Goal: Task Accomplishment & Management: Use online tool/utility

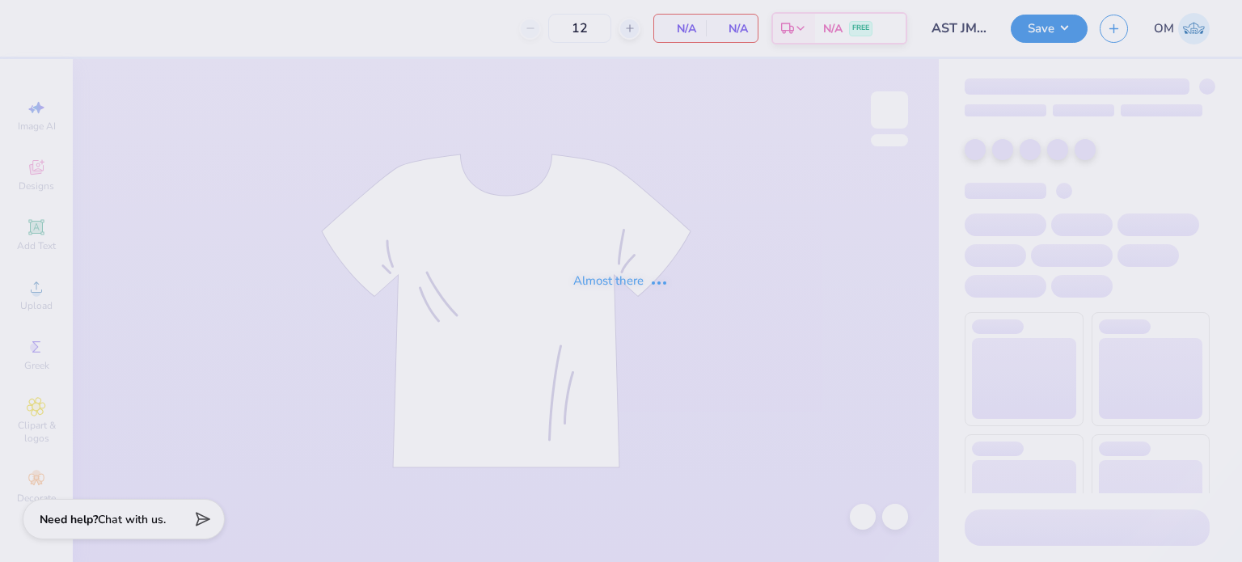
type input "80"
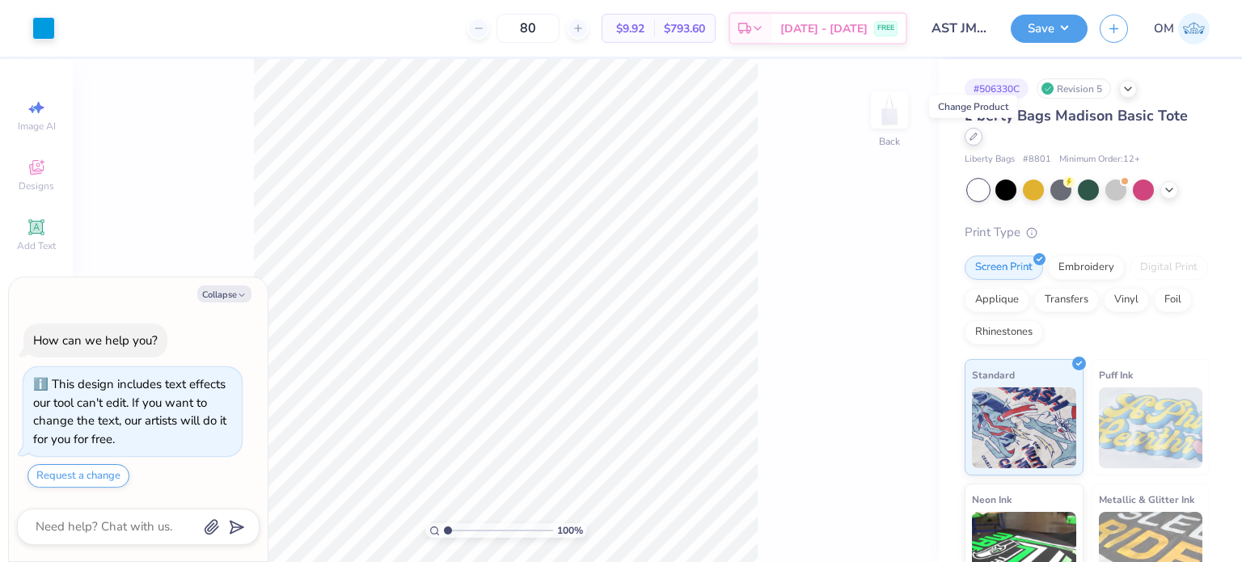
click at [965, 140] on div at bounding box center [973, 137] width 18 height 18
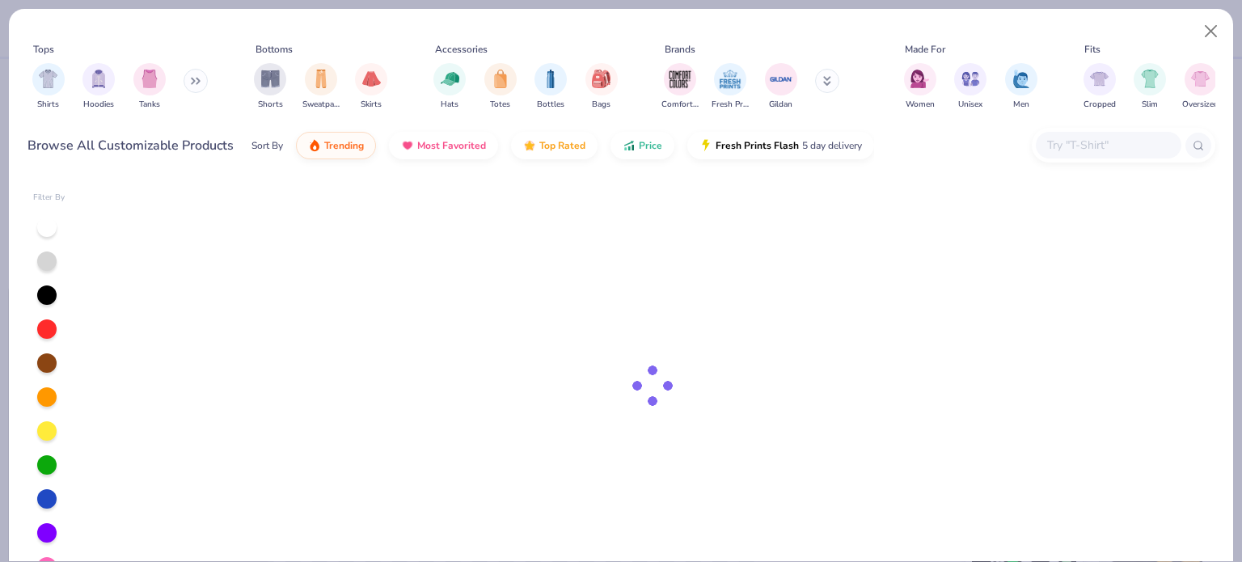
type textarea "x"
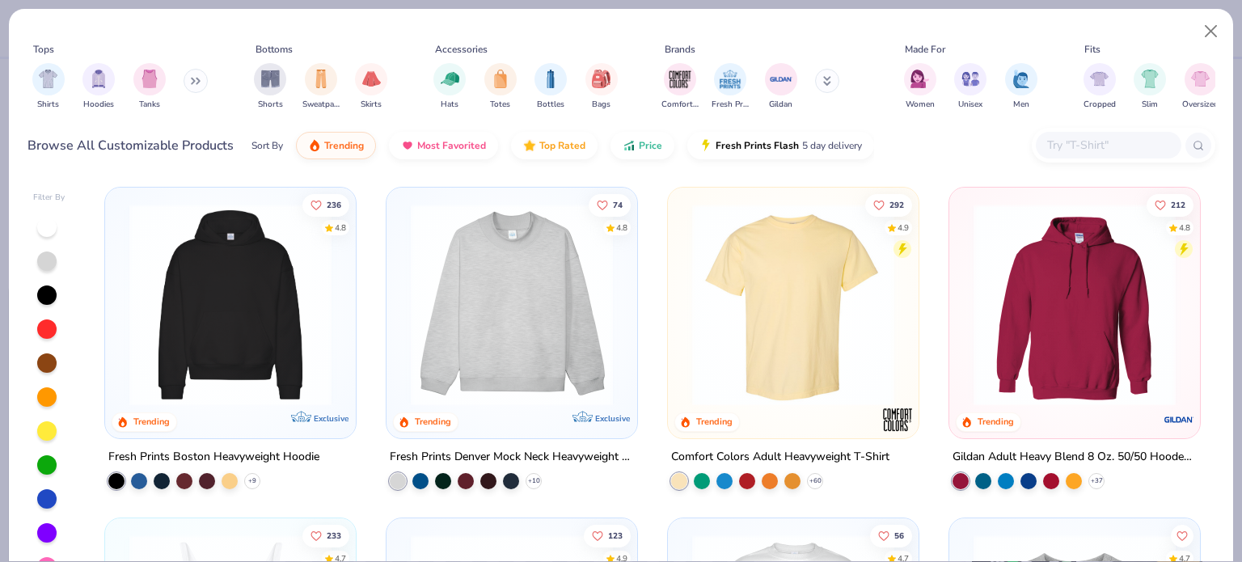
click at [1101, 142] on input "text" at bounding box center [1107, 145] width 125 height 19
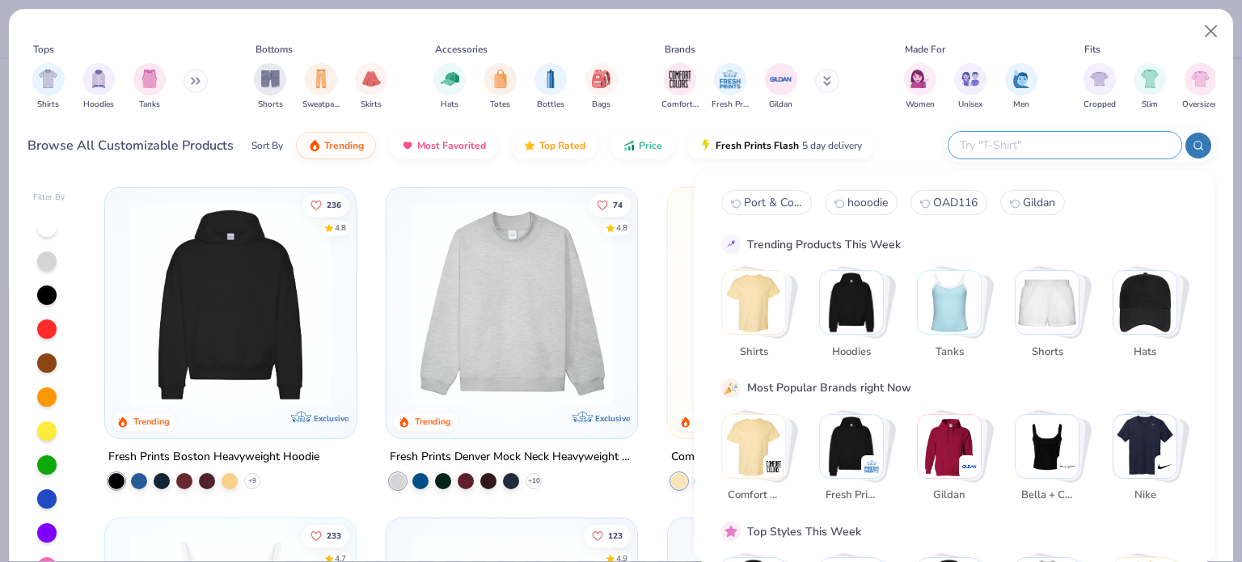
paste input "8860"
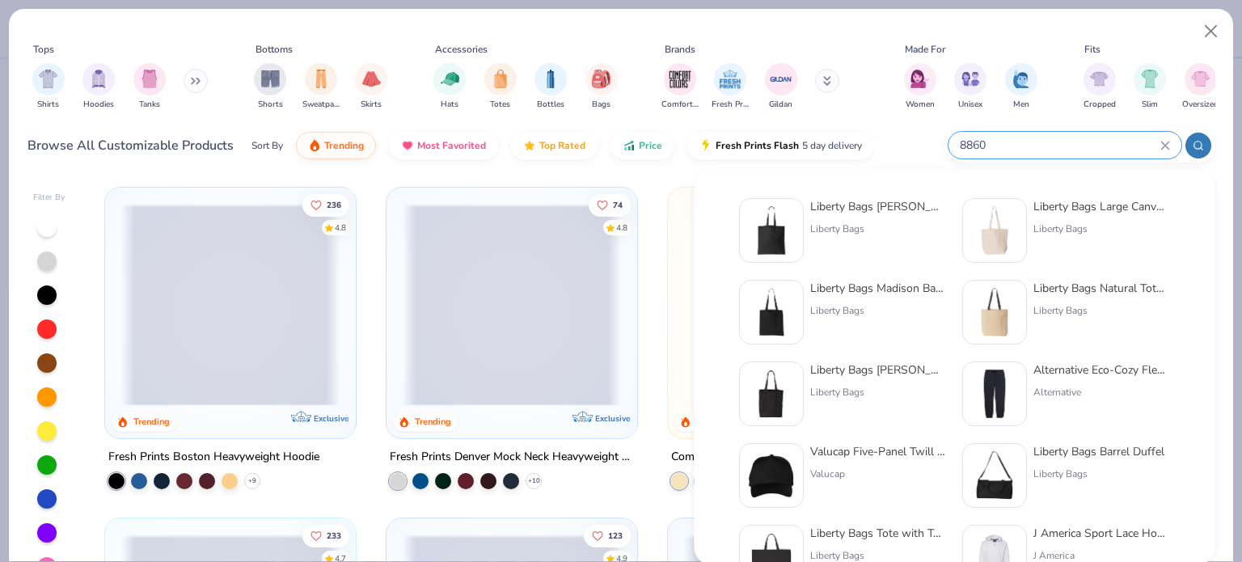
type input "8860"
click at [854, 206] on div "Liberty Bags [PERSON_NAME] Canvas Tote" at bounding box center [878, 206] width 136 height 17
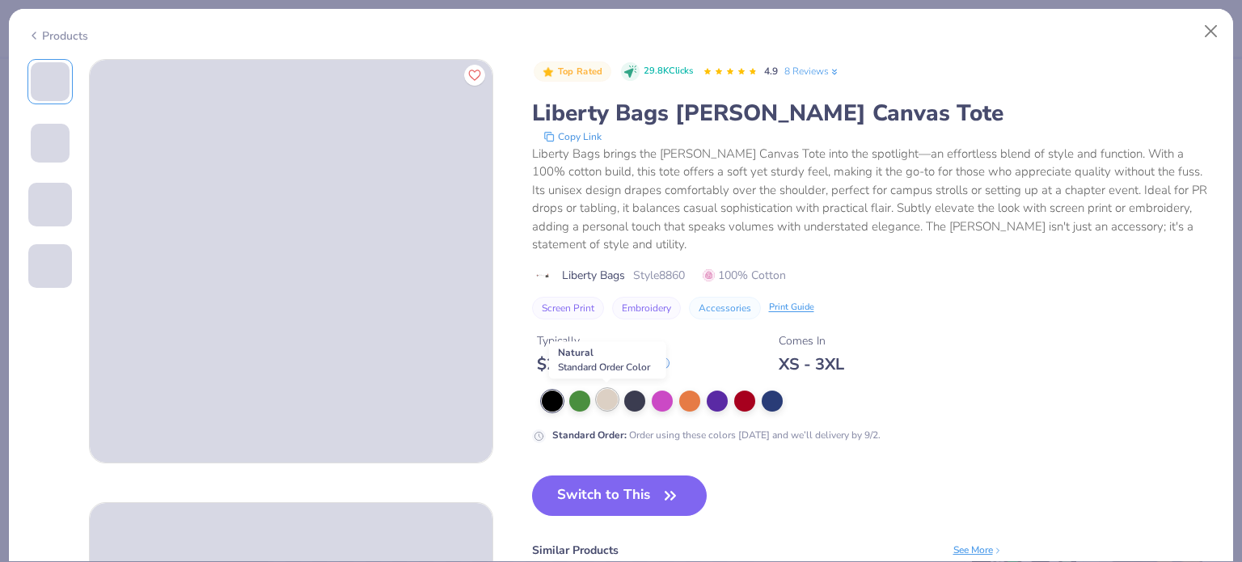
click at [605, 404] on div at bounding box center [607, 399] width 21 height 21
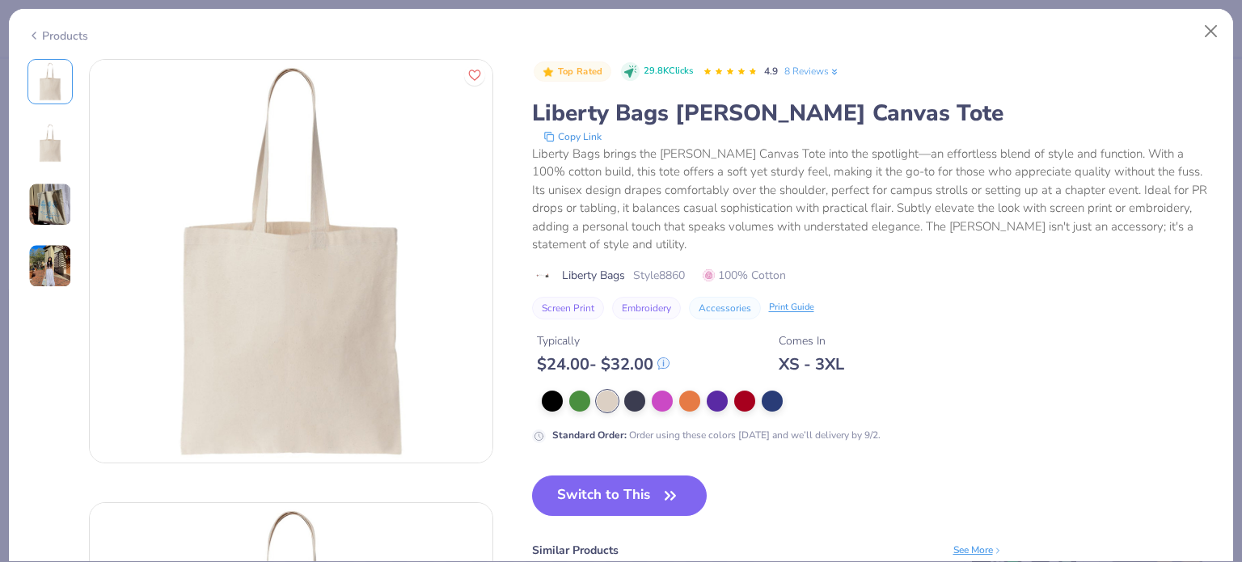
click at [39, 267] on img at bounding box center [50, 266] width 44 height 44
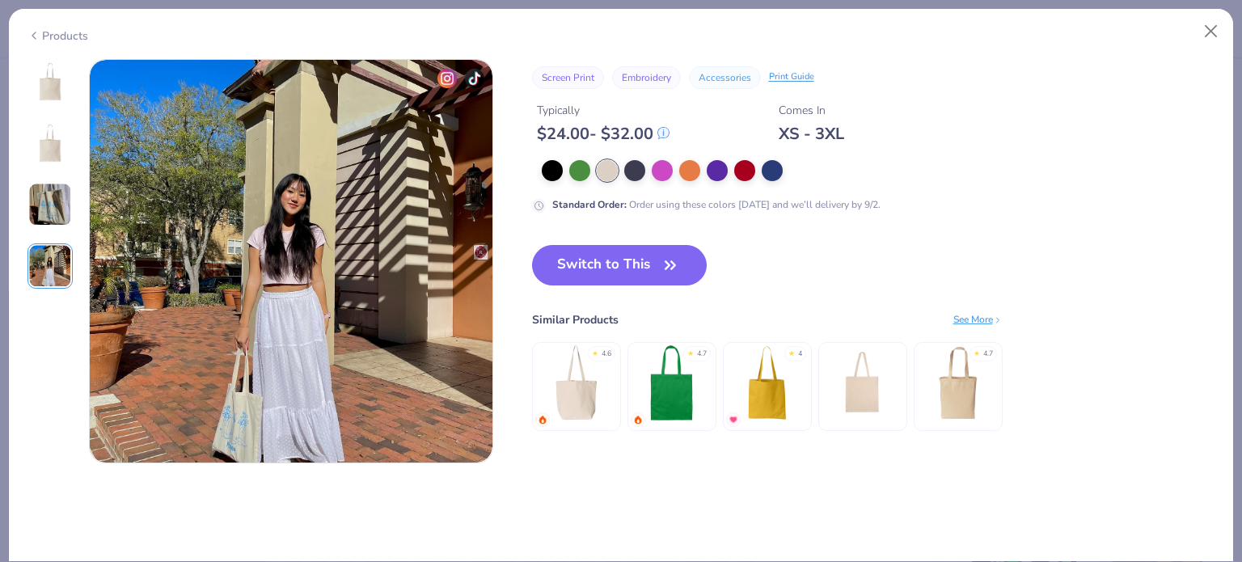
scroll to position [1302, 0]
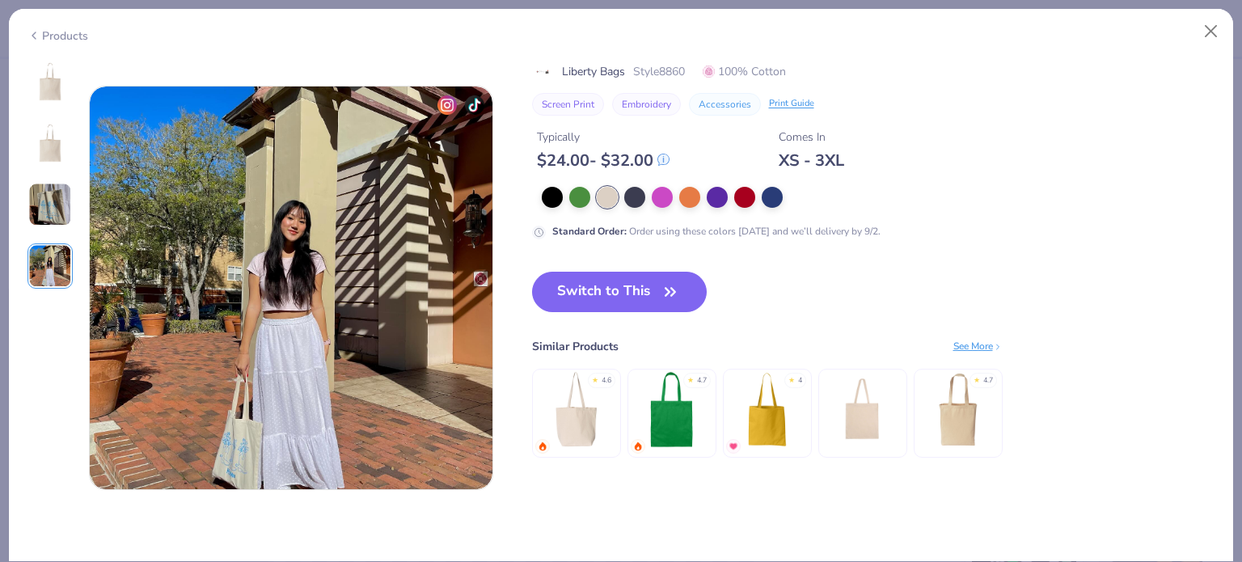
click at [59, 87] on img at bounding box center [50, 81] width 39 height 39
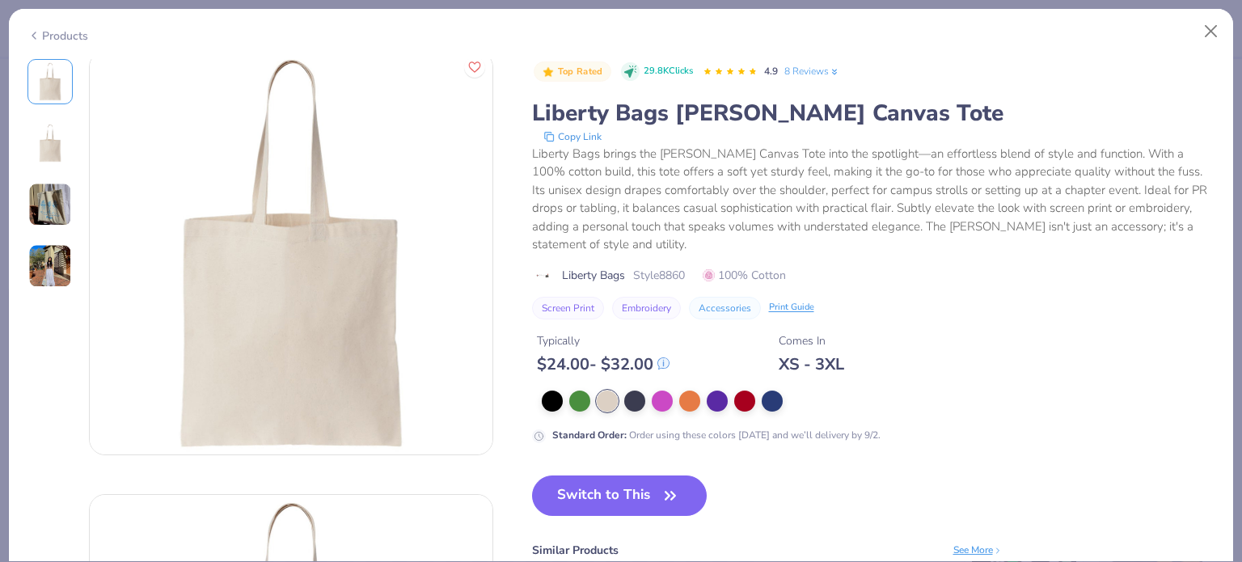
scroll to position [0, 0]
click at [624, 491] on button "Switch to This" at bounding box center [619, 495] width 175 height 40
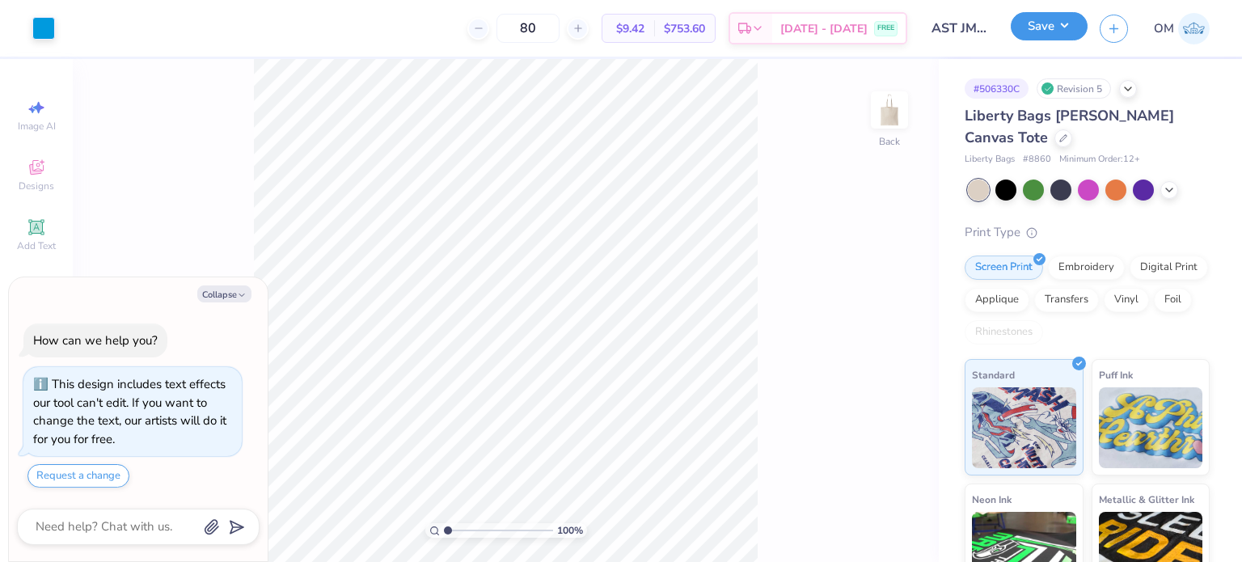
click at [1048, 23] on button "Save" at bounding box center [1049, 26] width 77 height 28
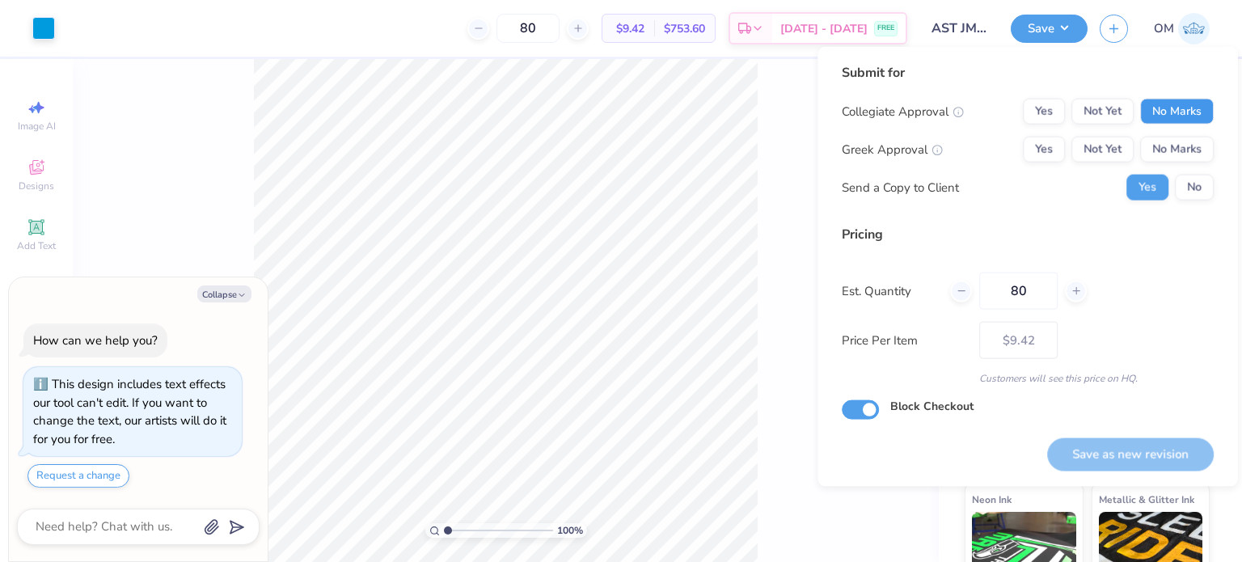
click at [1151, 106] on button "No Marks" at bounding box center [1177, 112] width 74 height 26
click at [1025, 151] on button "Yes" at bounding box center [1044, 150] width 42 height 26
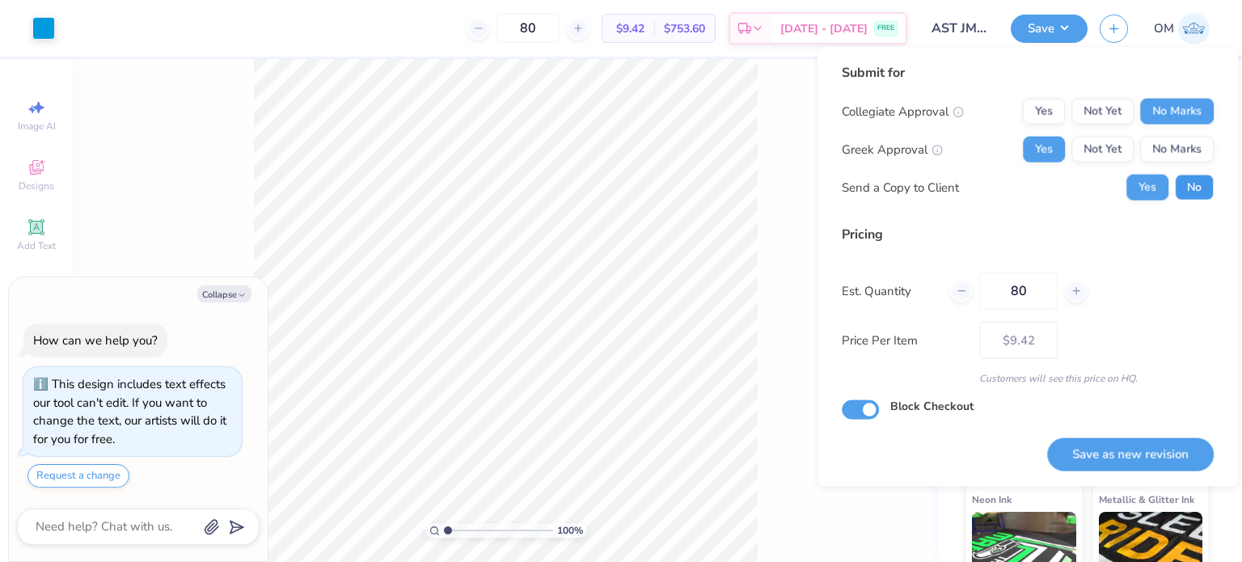
click at [1197, 190] on button "No" at bounding box center [1194, 188] width 39 height 26
type textarea "x"
click at [547, 28] on input "80" at bounding box center [527, 28] width 63 height 29
type input "8"
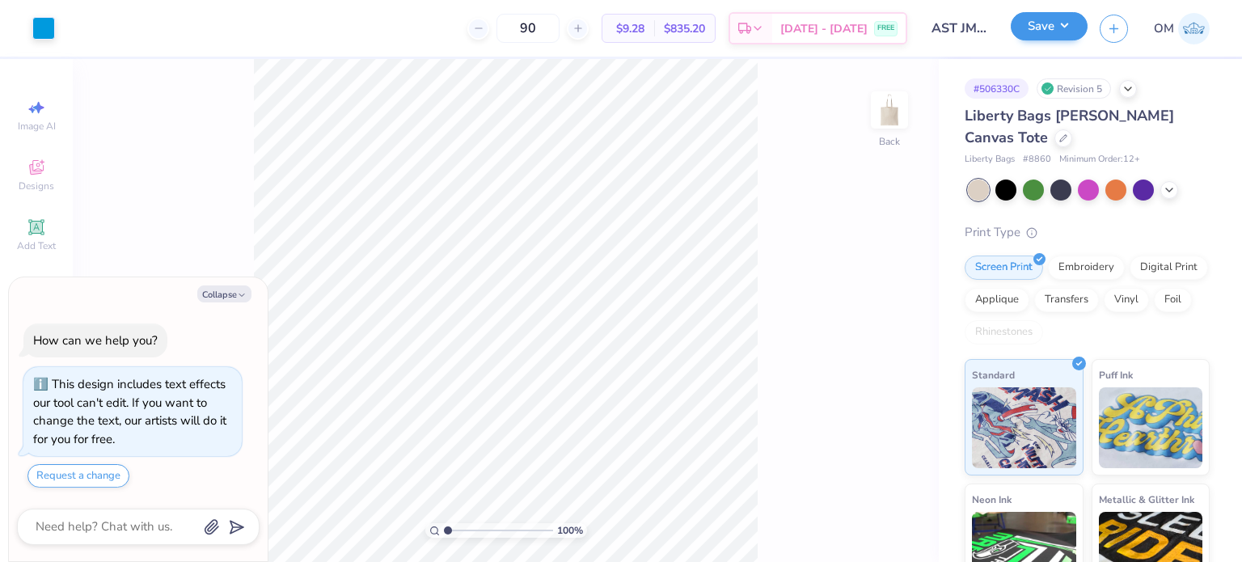
type input "90"
click at [1045, 25] on button "Save" at bounding box center [1049, 26] width 77 height 28
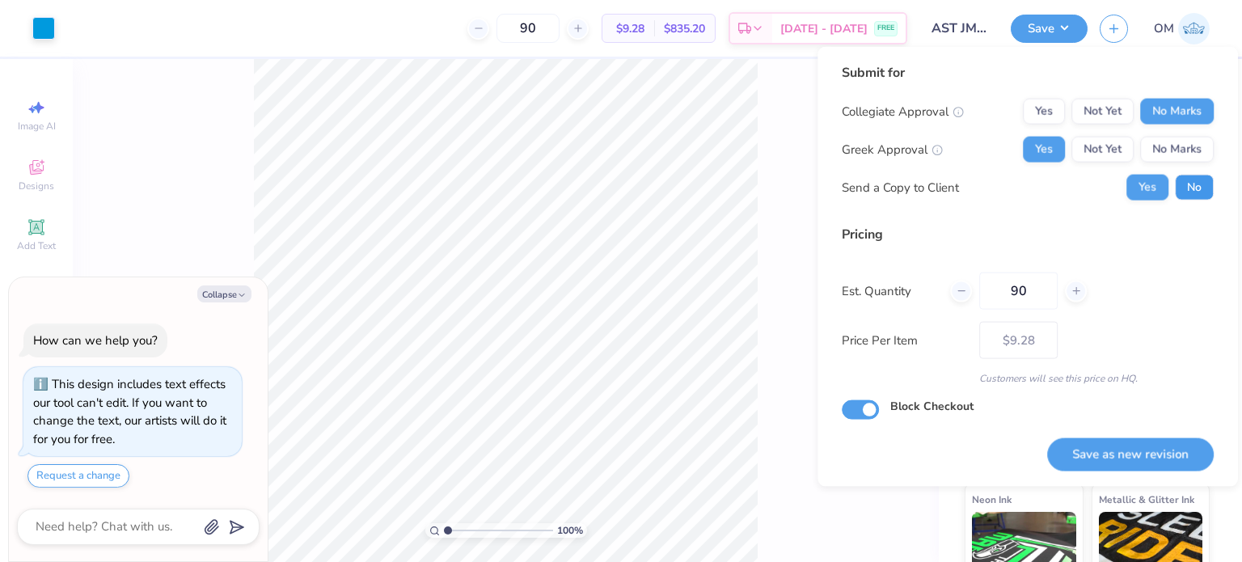
click at [1188, 178] on button "No" at bounding box center [1194, 188] width 39 height 26
type textarea "x"
click at [1123, 456] on button "Save as new revision" at bounding box center [1130, 453] width 167 height 33
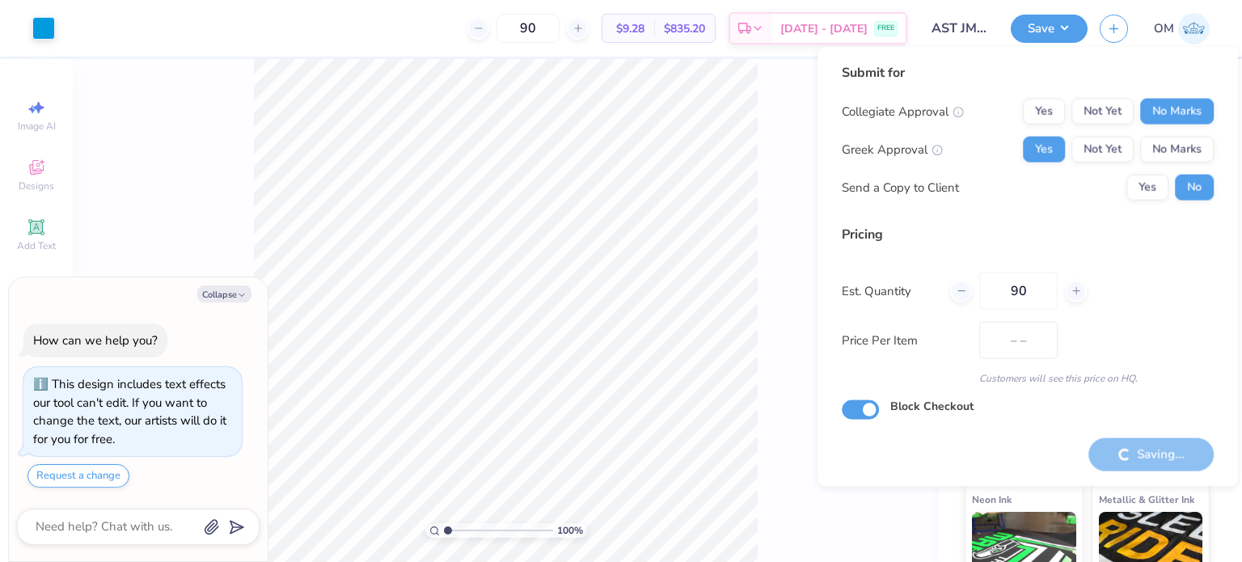
type input "$9.28"
type textarea "x"
